Goal: Navigation & Orientation: Go to known website

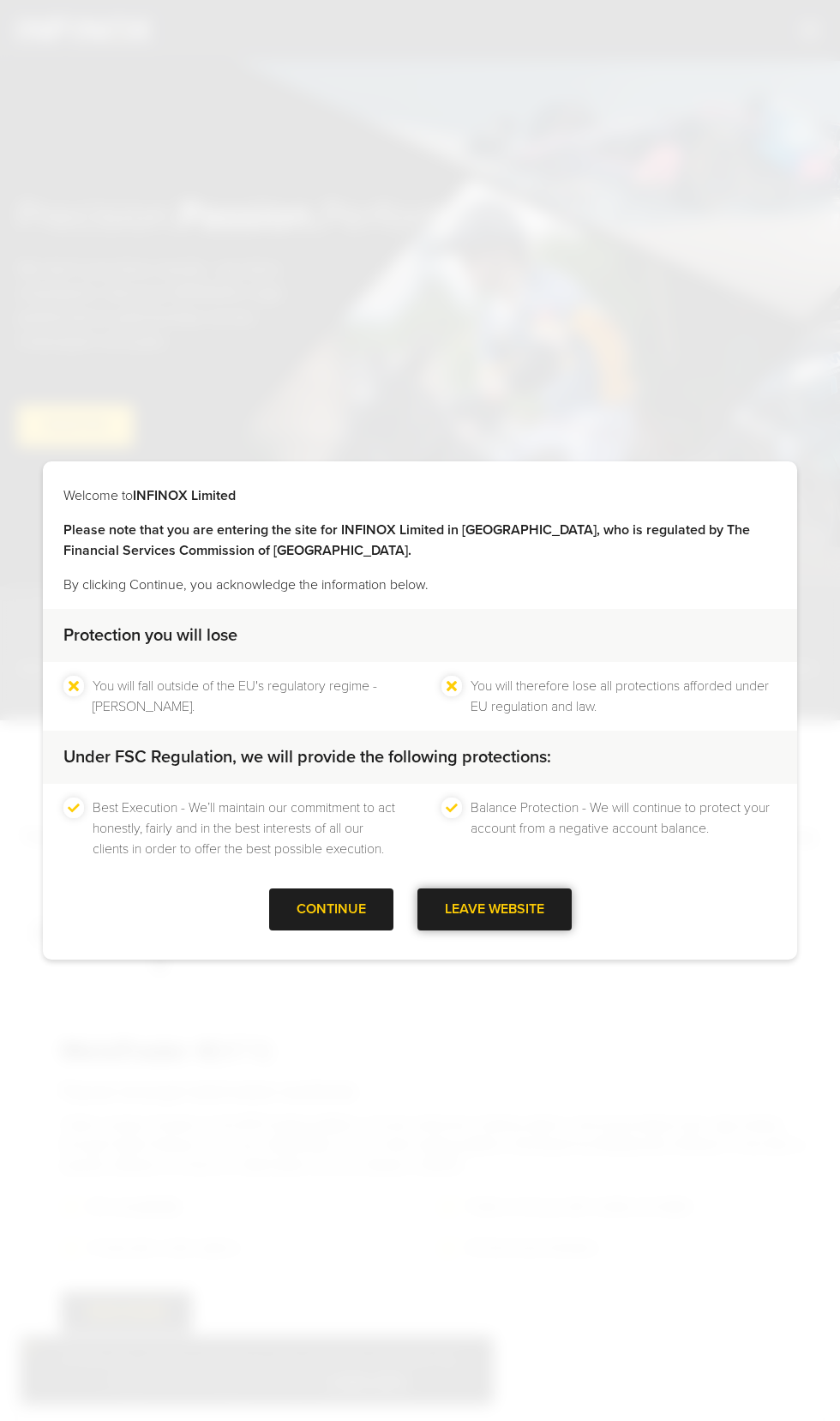
click at [495, 910] on div at bounding box center [495, 910] width 0 height 0
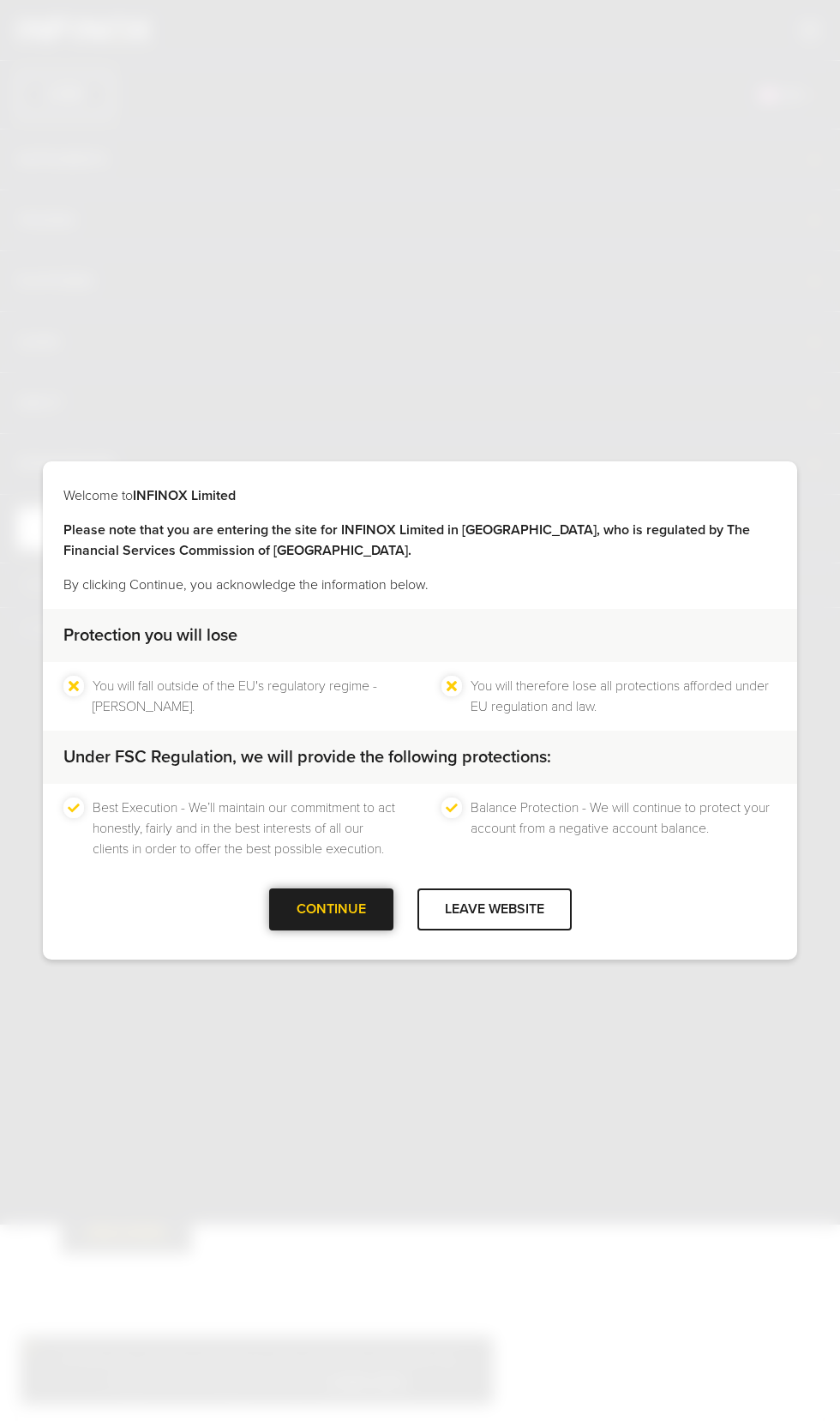
click at [331, 910] on div at bounding box center [331, 910] width 0 height 0
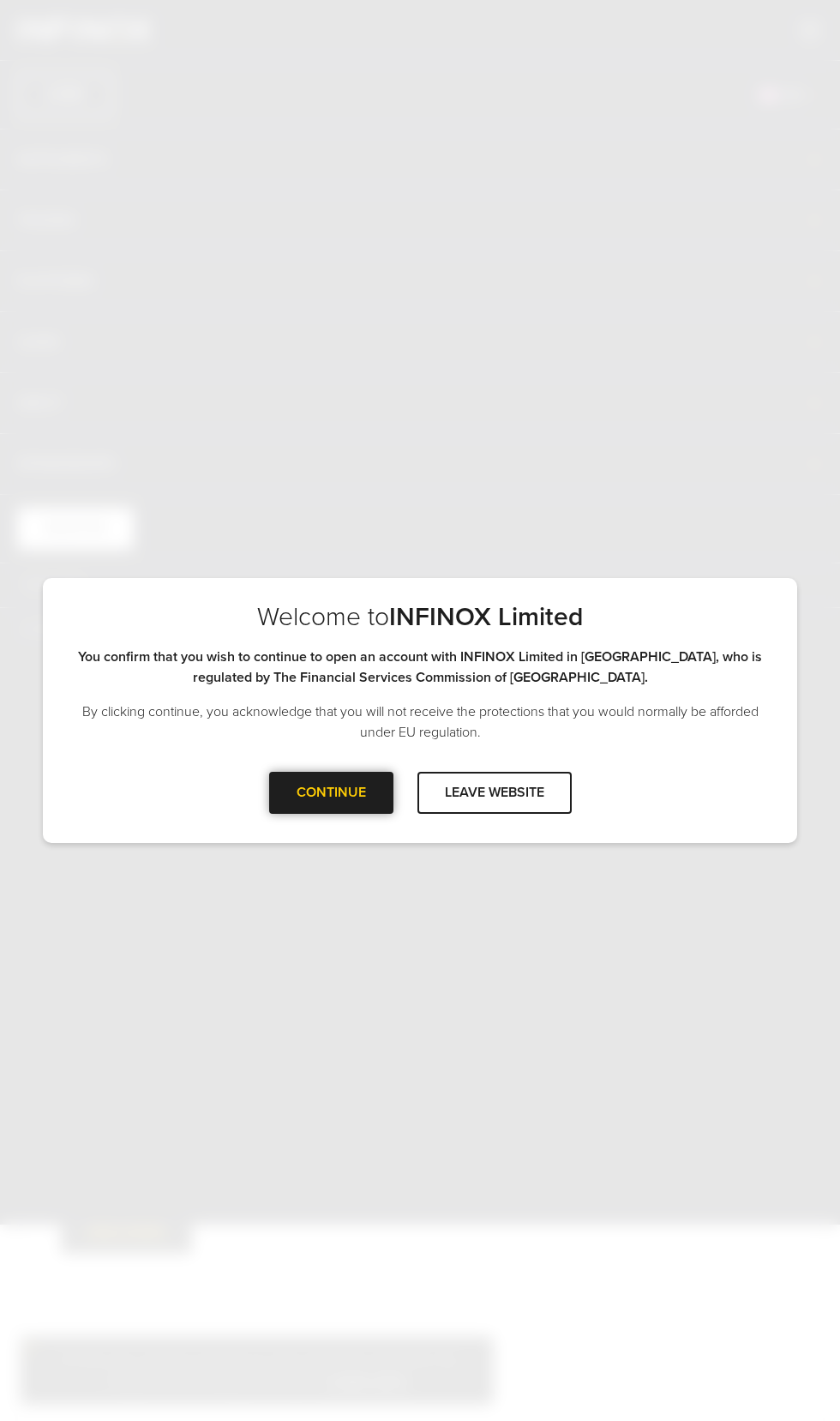
click at [317, 806] on div "CONTINUE" at bounding box center [331, 792] width 124 height 42
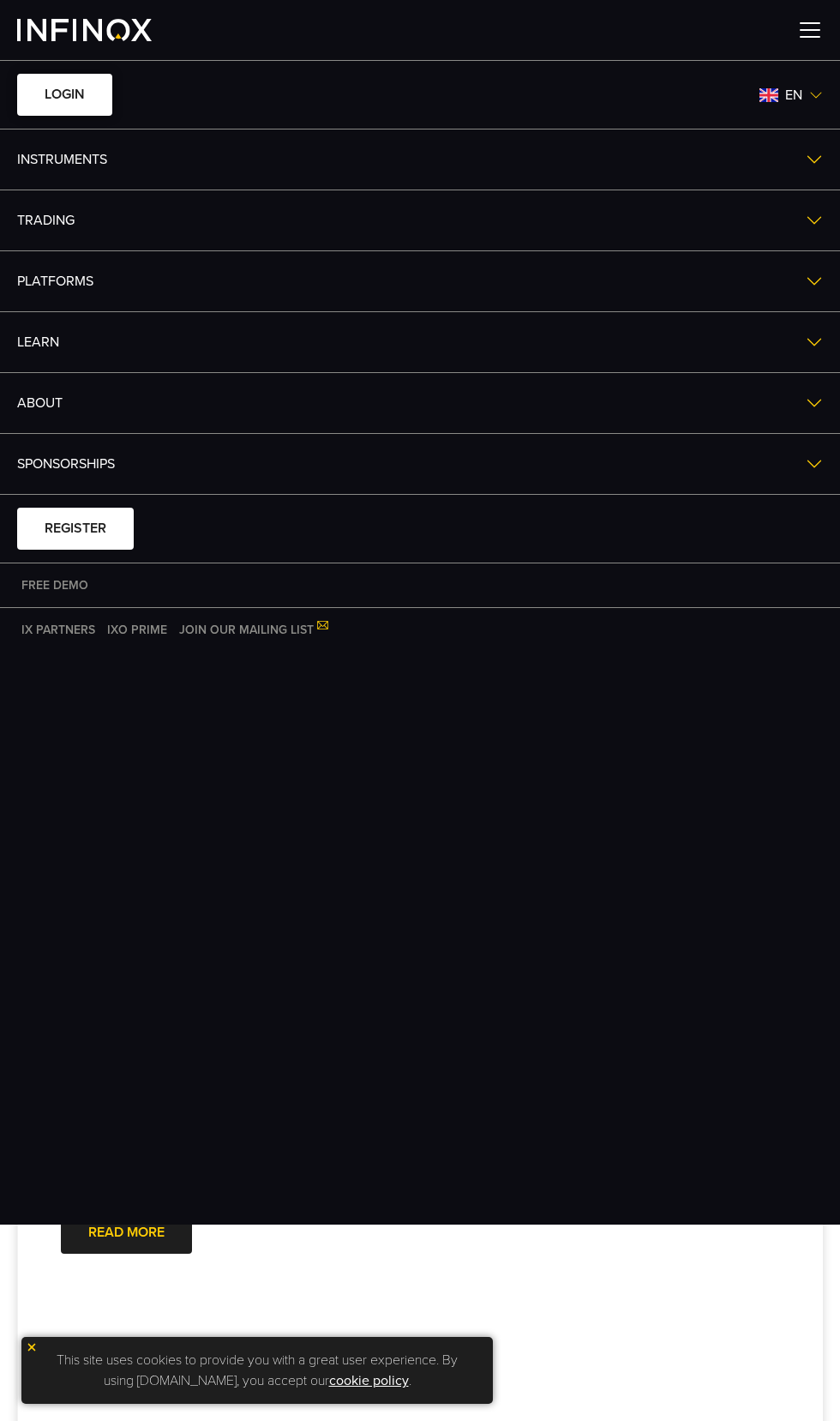
click at [74, 95] on link "LOGIN" at bounding box center [64, 94] width 95 height 42
